Goal: Information Seeking & Learning: Learn about a topic

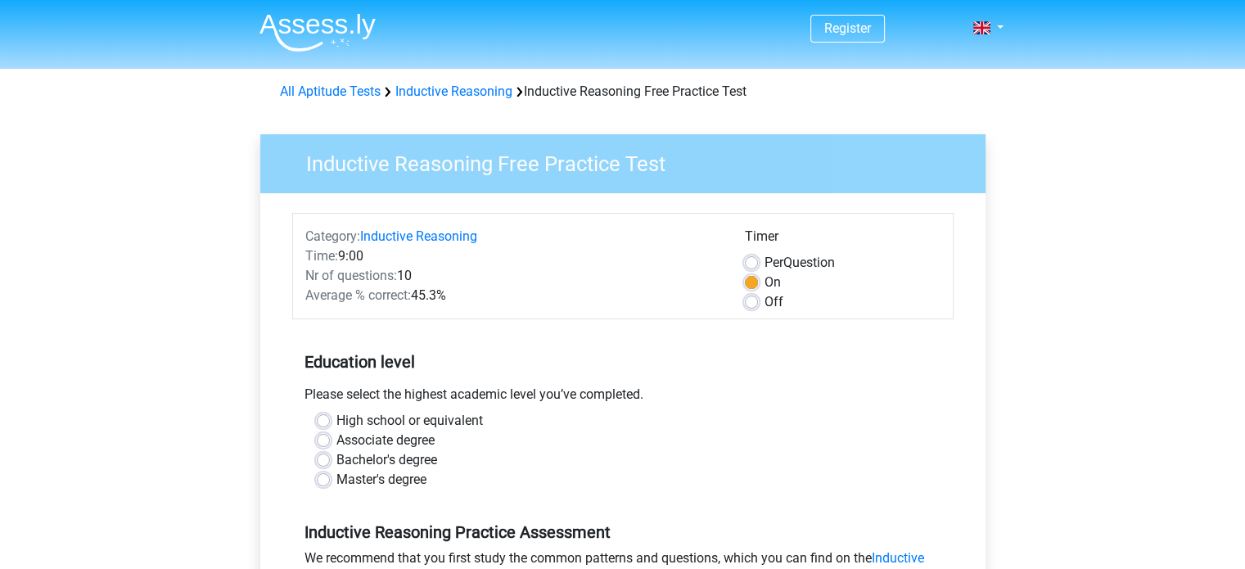
scroll to position [242, 0]
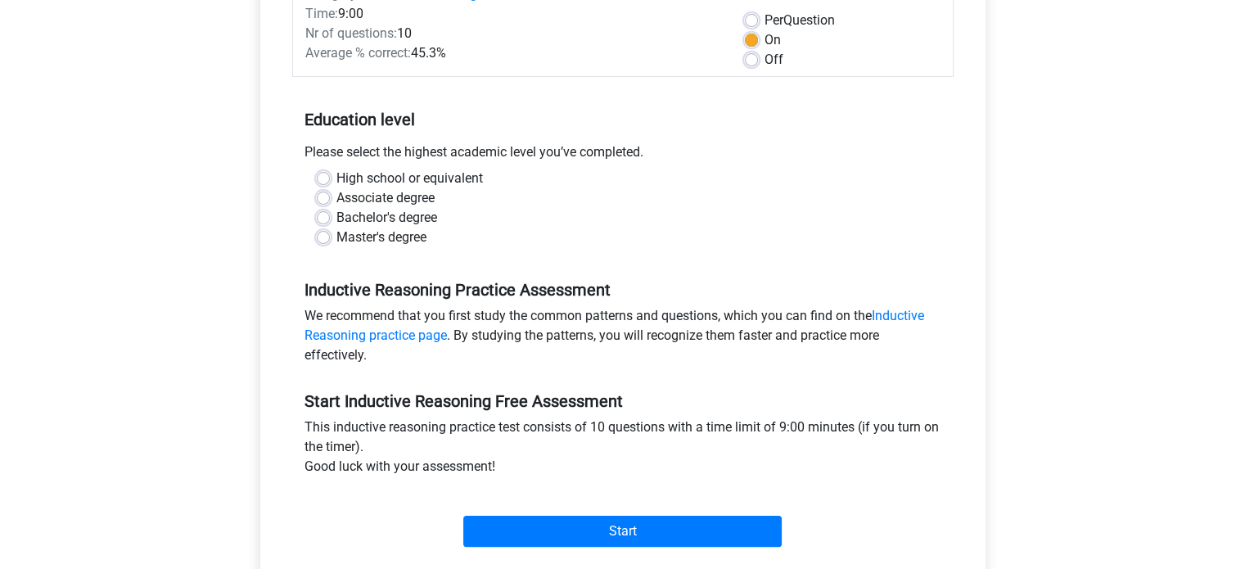
click at [386, 228] on label "Master's degree" at bounding box center [381, 238] width 90 height 20
click at [330, 228] on input "Master's degree" at bounding box center [323, 236] width 13 height 16
radio input "true"
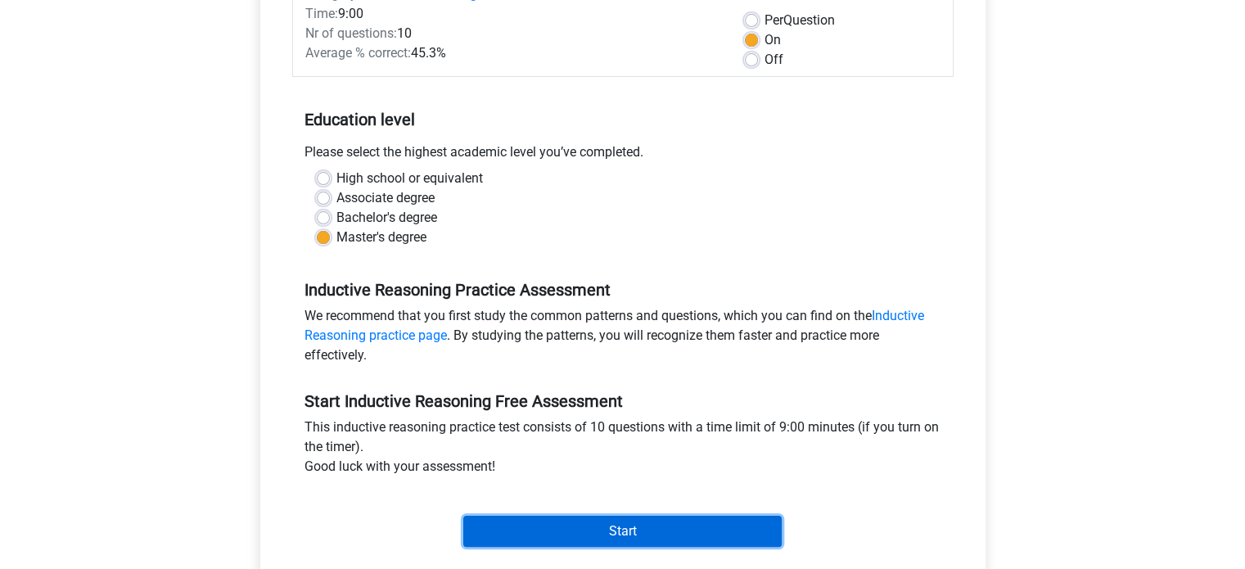
click at [573, 521] on input "Start" at bounding box center [622, 531] width 318 height 31
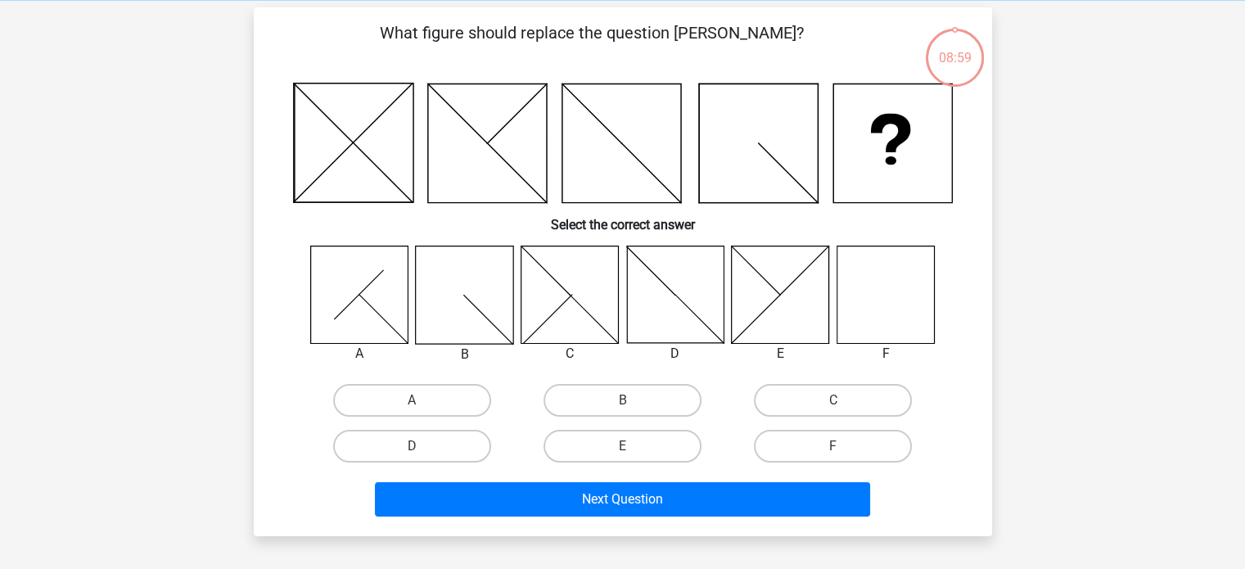
scroll to position [70, 0]
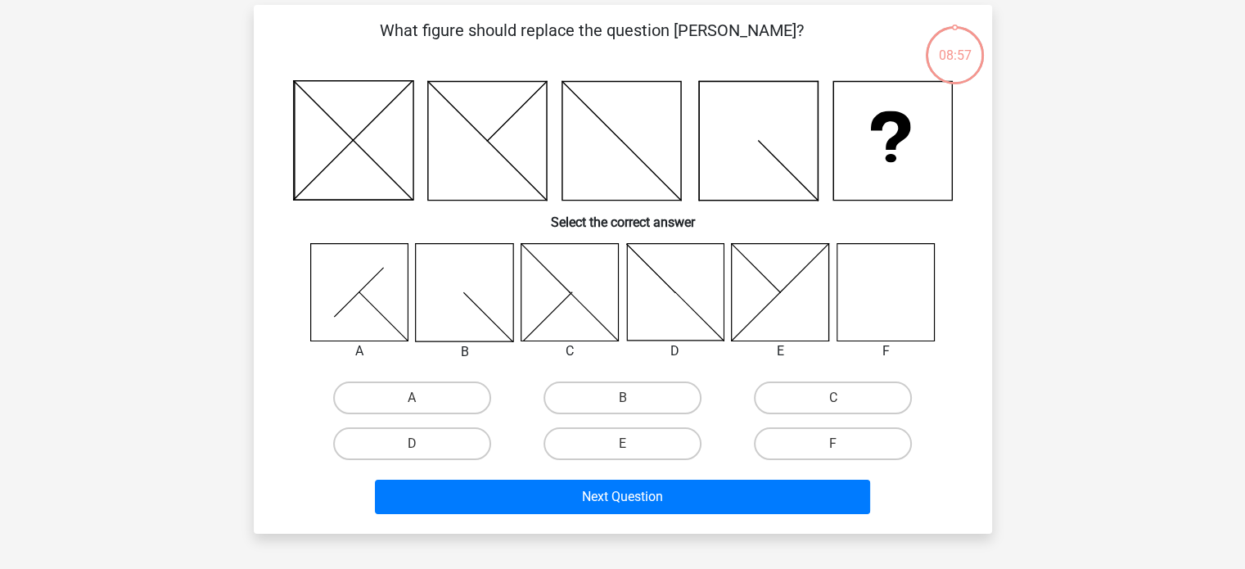
click at [911, 324] on icon at bounding box center [885, 291] width 97 height 97
click at [837, 451] on input "F" at bounding box center [838, 449] width 11 height 11
radio input "true"
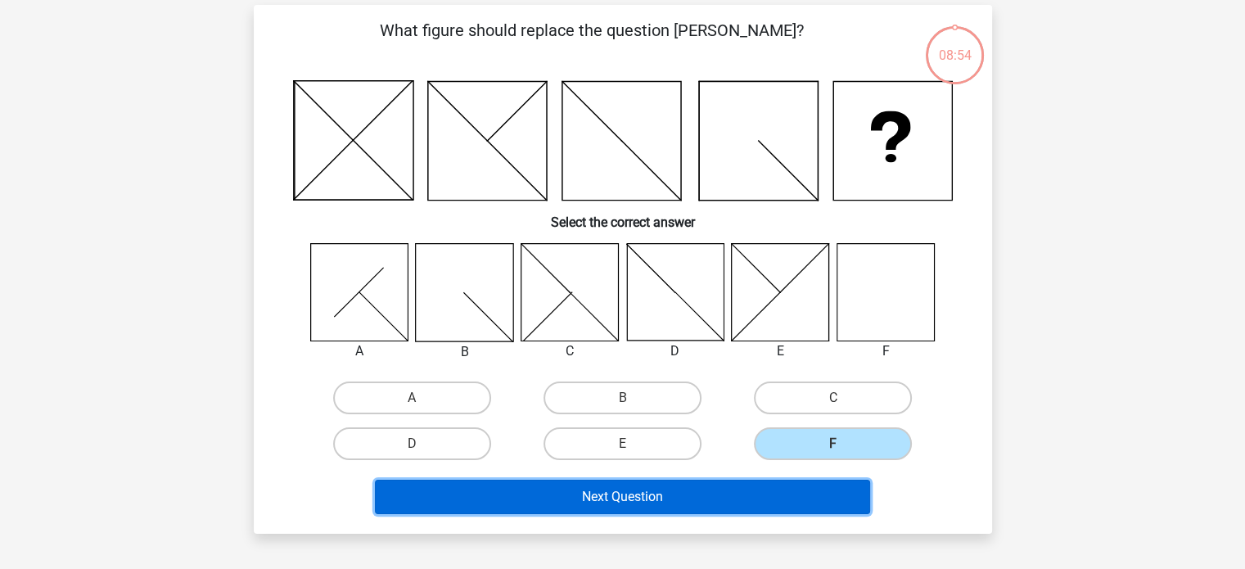
click at [763, 485] on button "Next Question" at bounding box center [622, 497] width 495 height 34
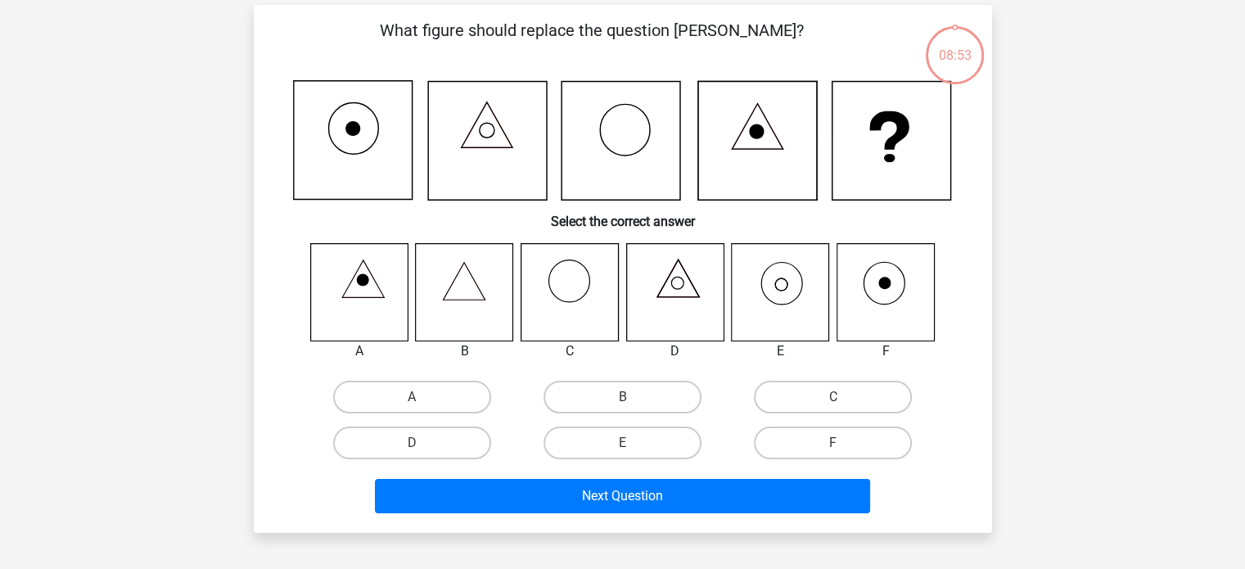
scroll to position [75, 0]
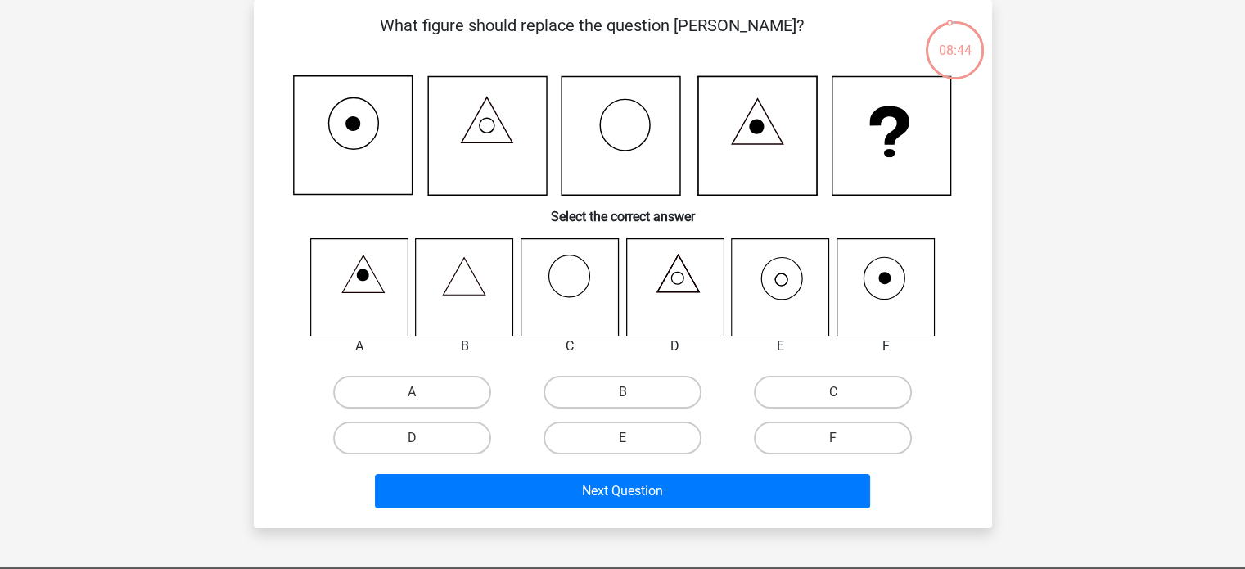
click at [473, 295] on icon at bounding box center [465, 276] width 42 height 38
click at [637, 399] on label "B" at bounding box center [623, 392] width 158 height 33
click at [633, 399] on input "B" at bounding box center [627, 397] width 11 height 11
radio input "true"
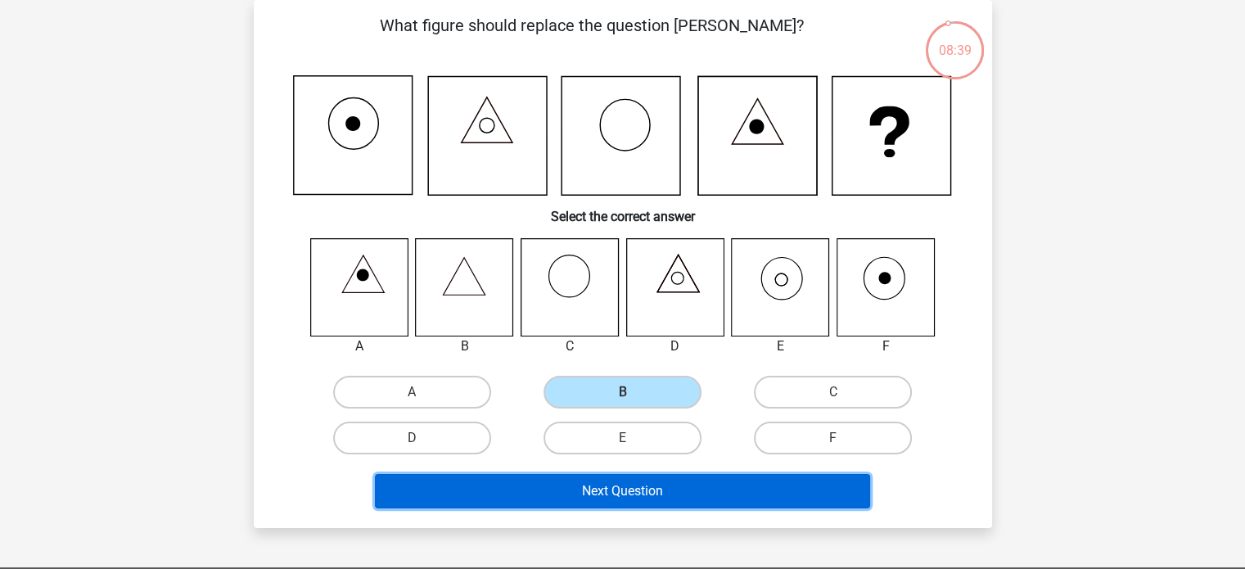
click at [642, 487] on button "Next Question" at bounding box center [622, 491] width 495 height 34
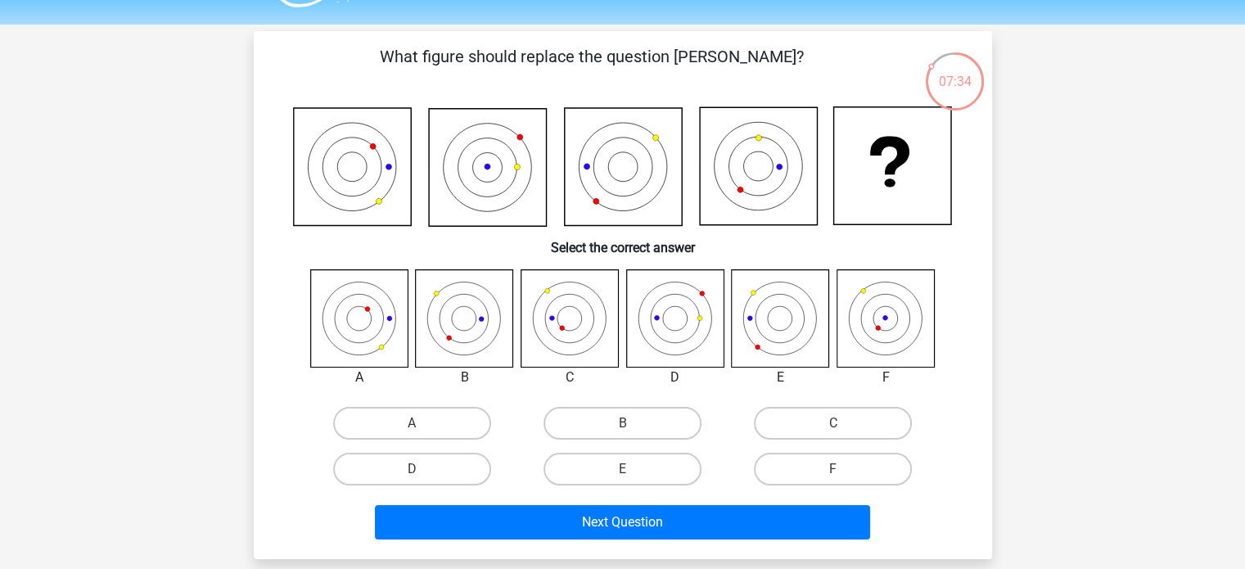
scroll to position [45, 0]
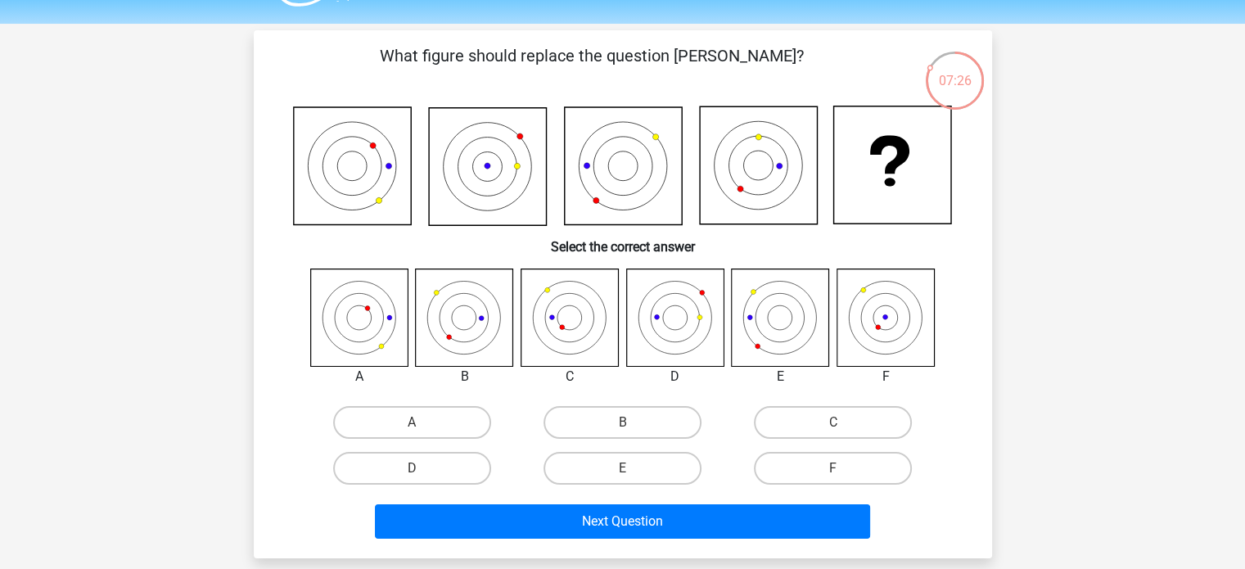
click at [630, 428] on input "B" at bounding box center [627, 427] width 11 height 11
radio input "true"
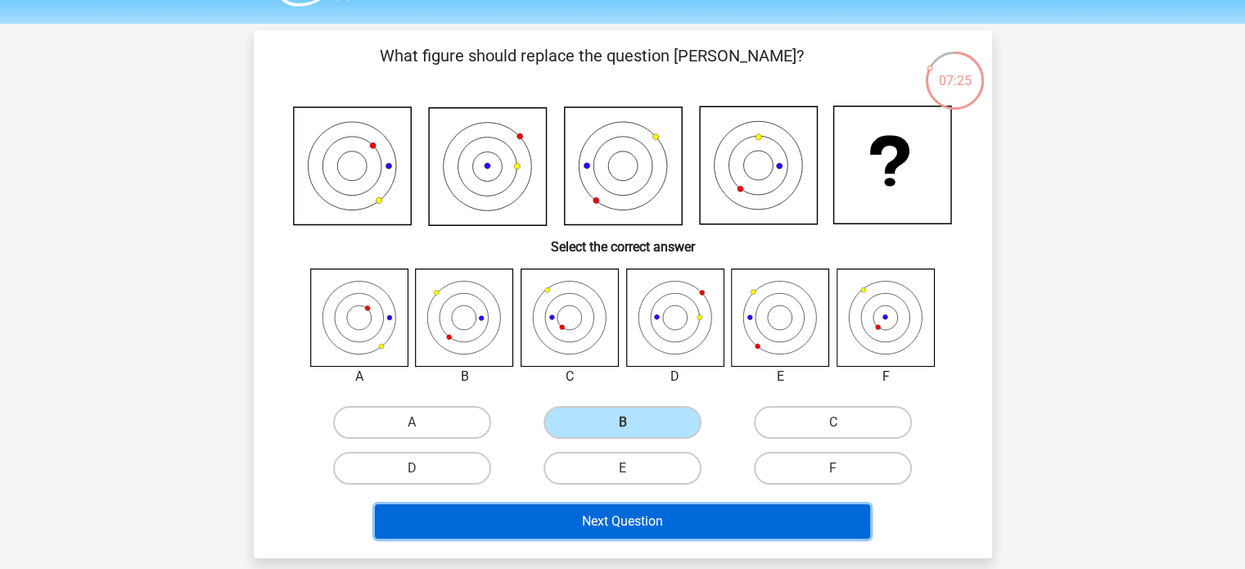
click at [683, 531] on button "Next Question" at bounding box center [622, 521] width 495 height 34
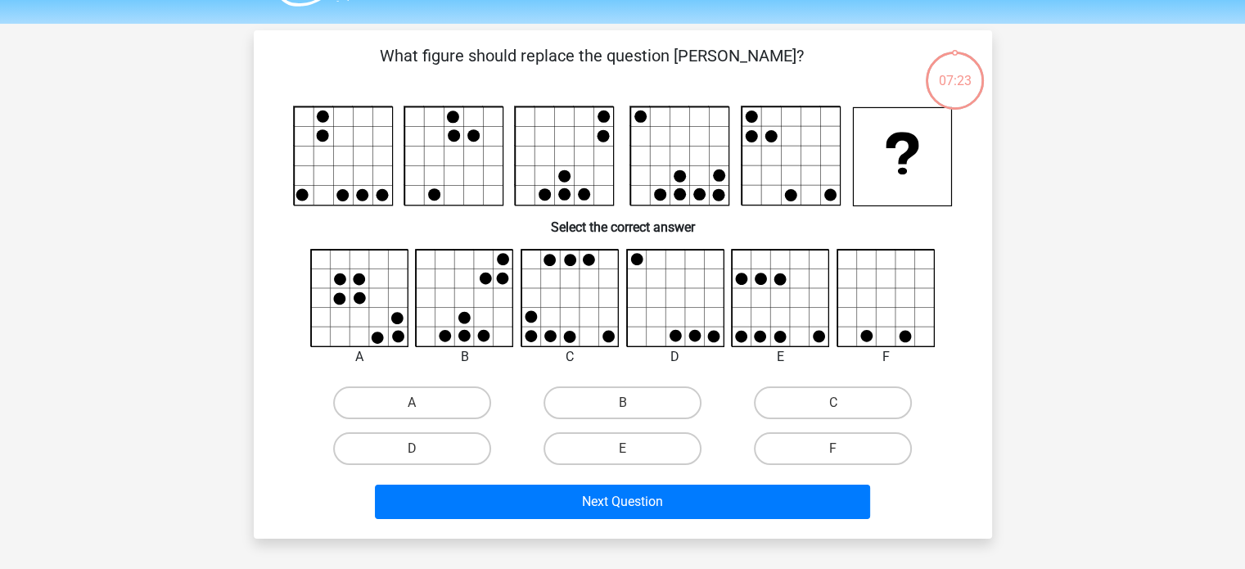
scroll to position [75, 0]
